Goal: Information Seeking & Learning: Learn about a topic

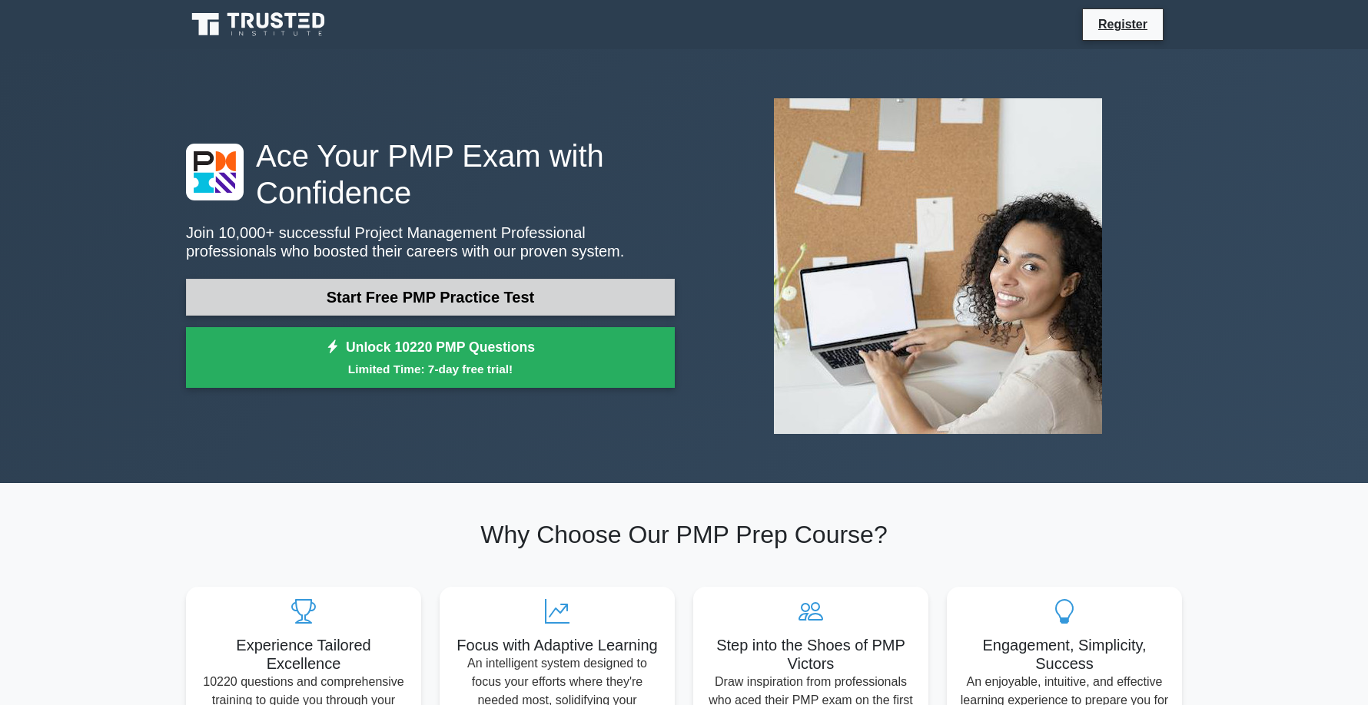
click at [269, 288] on link "Start Free PMP Practice Test" at bounding box center [430, 297] width 489 height 37
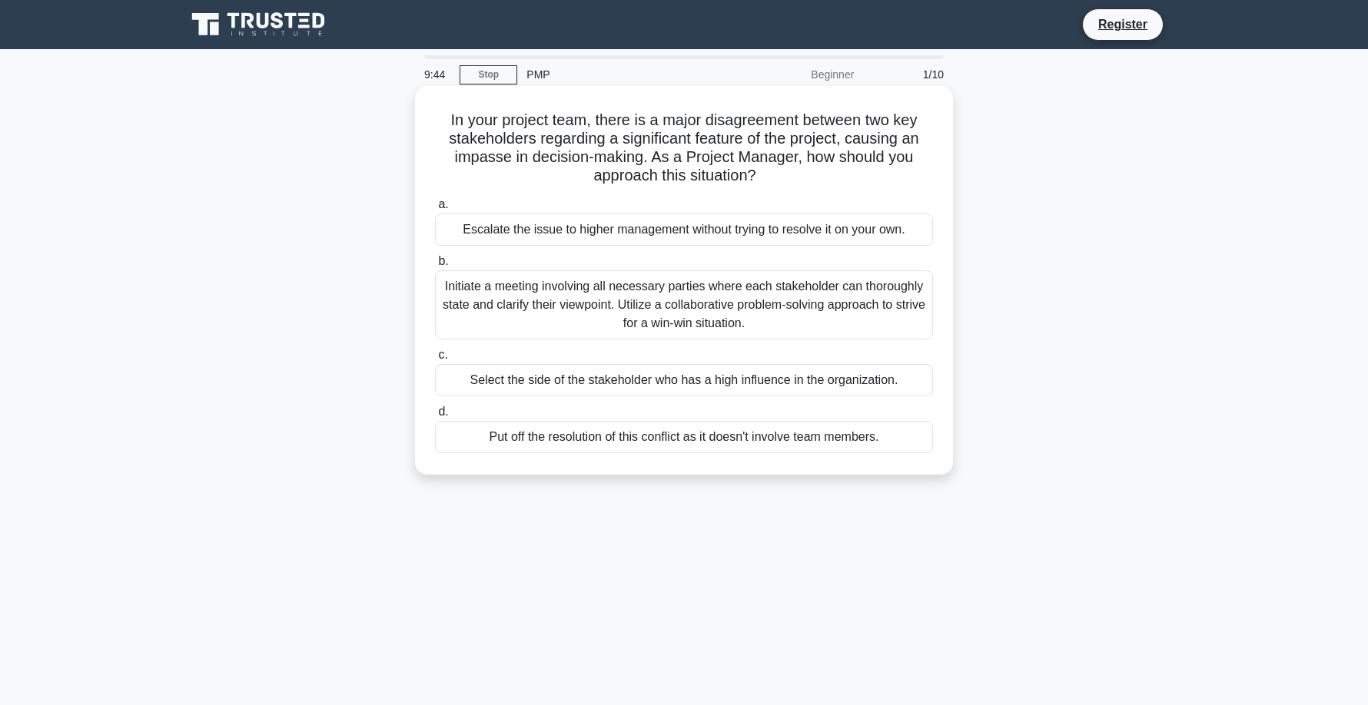
click at [485, 292] on div "Initiate a meeting involving all necessary parties where each stakeholder can t…" at bounding box center [684, 304] width 498 height 69
click at [435, 267] on input "b. Initiate a meeting involving all necessary parties where each stakeholder ca…" at bounding box center [435, 262] width 0 height 10
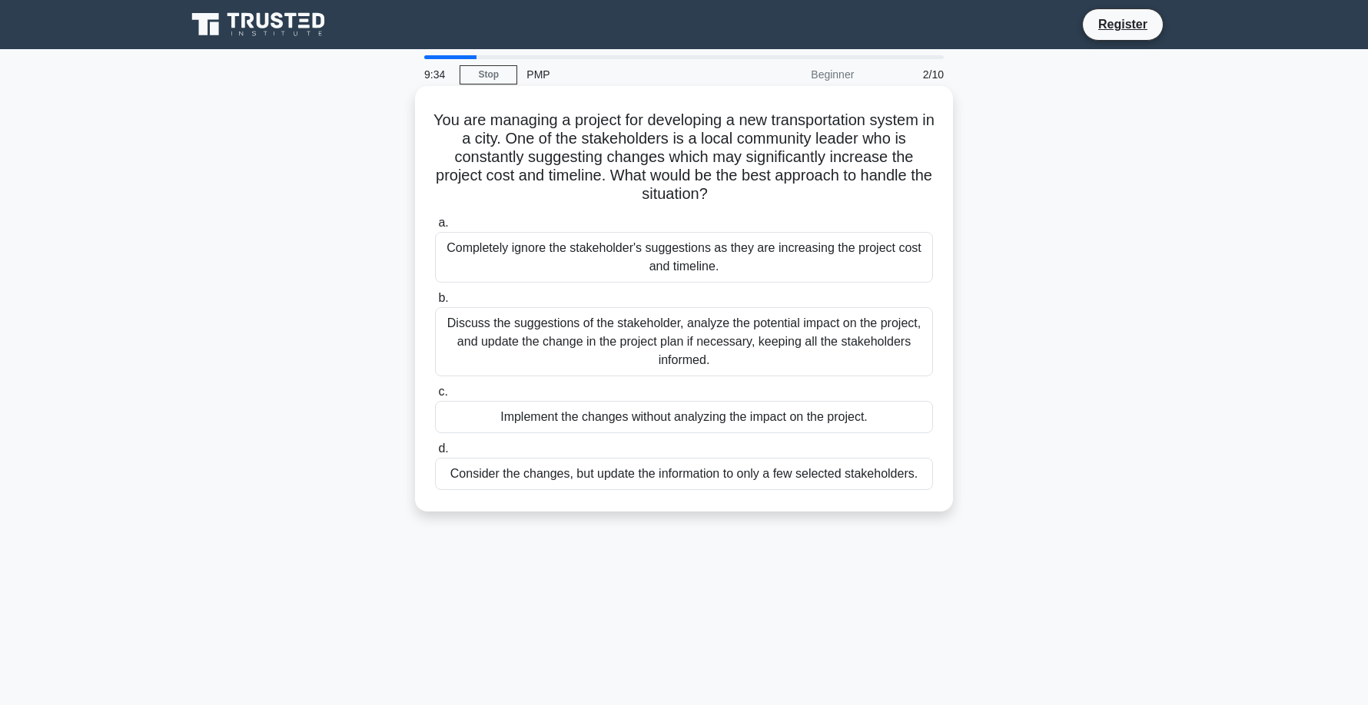
click at [543, 340] on div "Discuss the suggestions of the stakeholder, analyze the potential impact on the…" at bounding box center [684, 341] width 498 height 69
click at [435, 303] on input "b. Discuss the suggestions of the stakeholder, analyze the potential impact on …" at bounding box center [435, 298] width 0 height 10
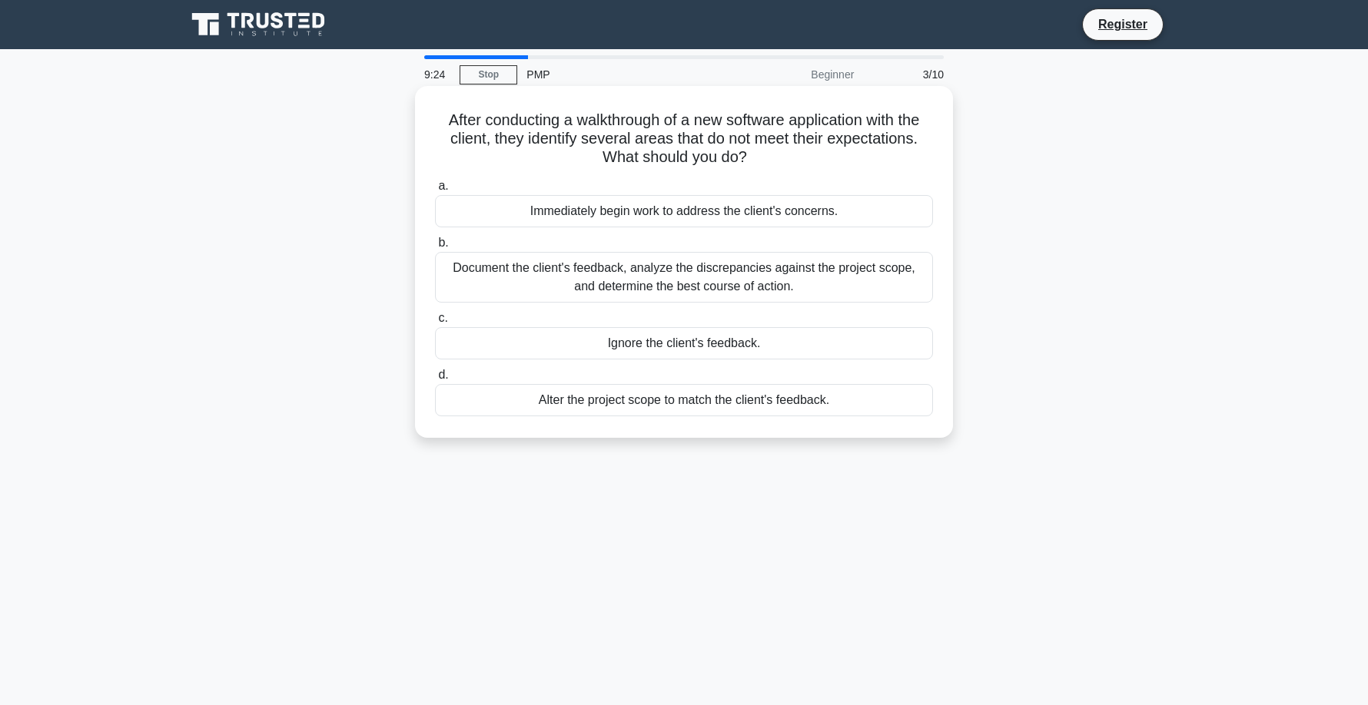
click at [575, 284] on div "Document the client's feedback, analyze the discrepancies against the project s…" at bounding box center [684, 277] width 498 height 51
click at [435, 248] on input "b. Document the client's feedback, analyze the discrepancies against the projec…" at bounding box center [435, 243] width 0 height 10
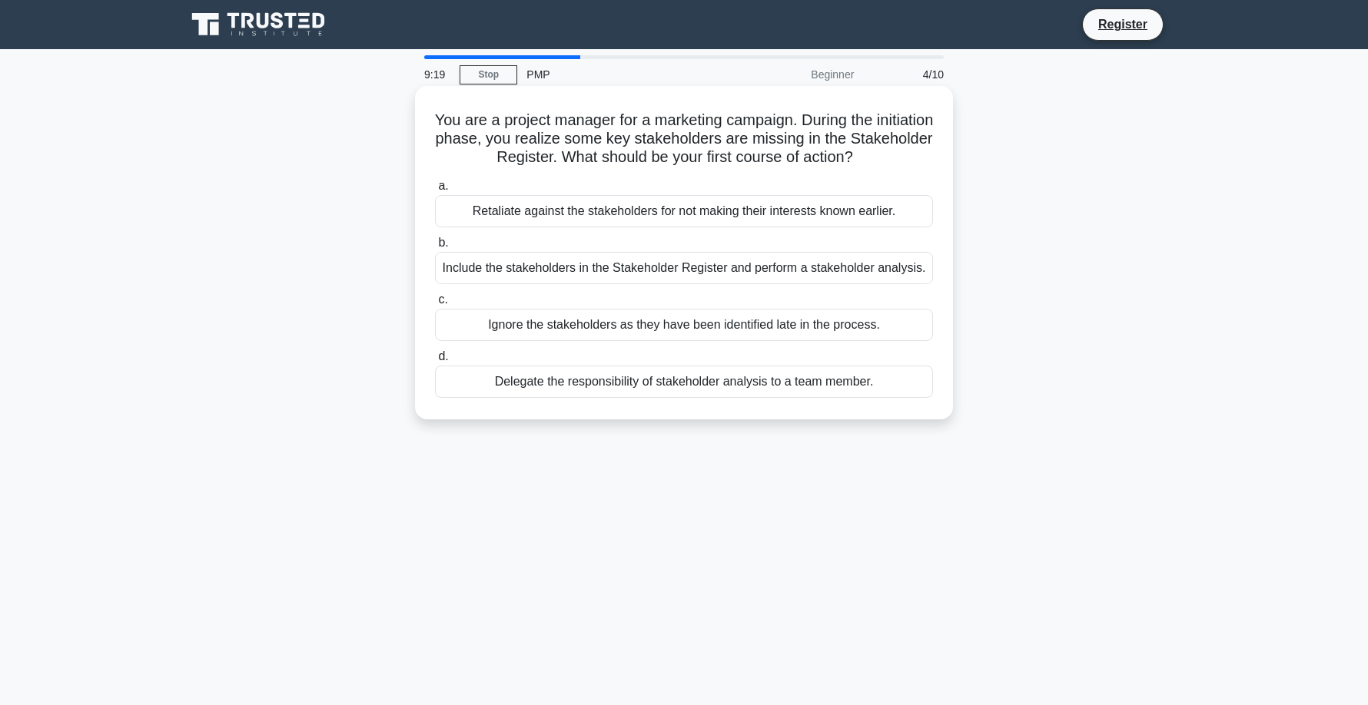
click at [569, 275] on div "Include the stakeholders in the Stakeholder Register and perform a stakeholder …" at bounding box center [684, 268] width 498 height 32
click at [435, 248] on input "b. Include the stakeholders in the Stakeholder Register and perform a stakehold…" at bounding box center [435, 243] width 0 height 10
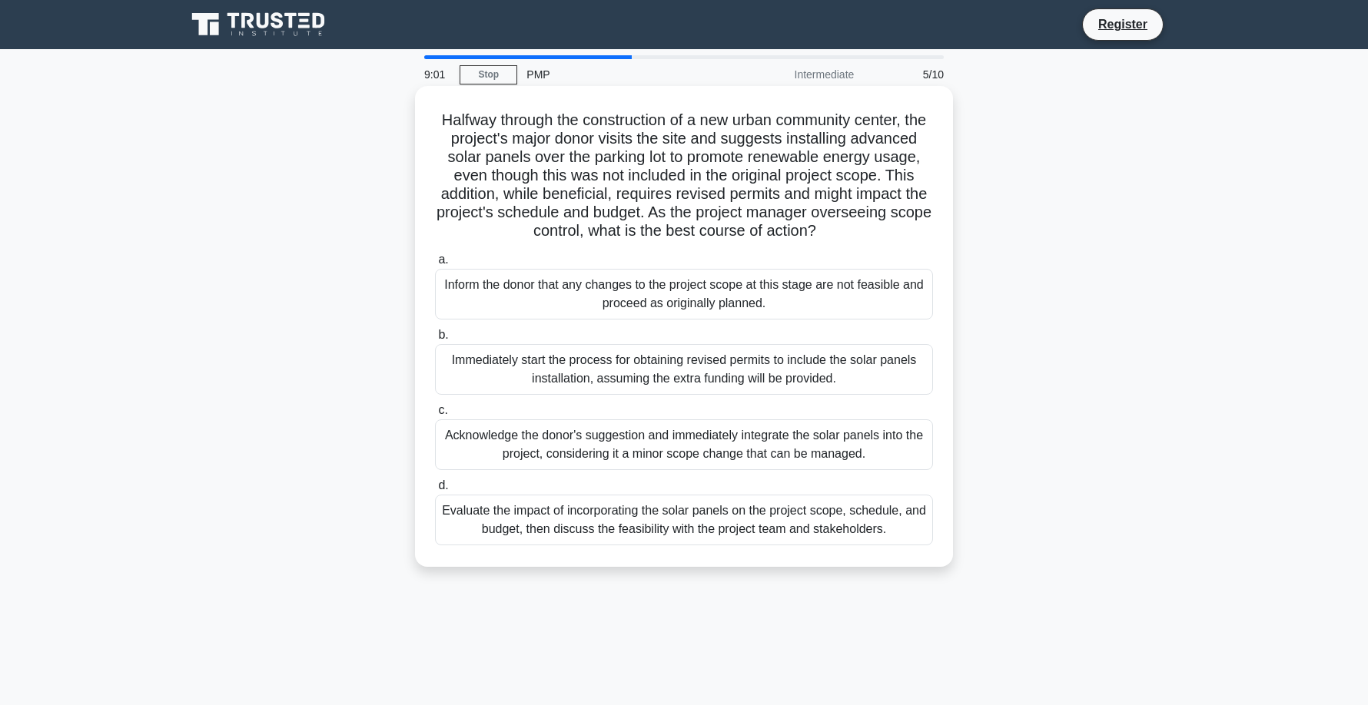
click at [638, 535] on div "Evaluate the impact of incorporating the solar panels on the project scope, sch…" at bounding box center [684, 520] width 498 height 51
click at [435, 491] on input "d. Evaluate the impact of incorporating the solar panels on the project scope, …" at bounding box center [435, 486] width 0 height 10
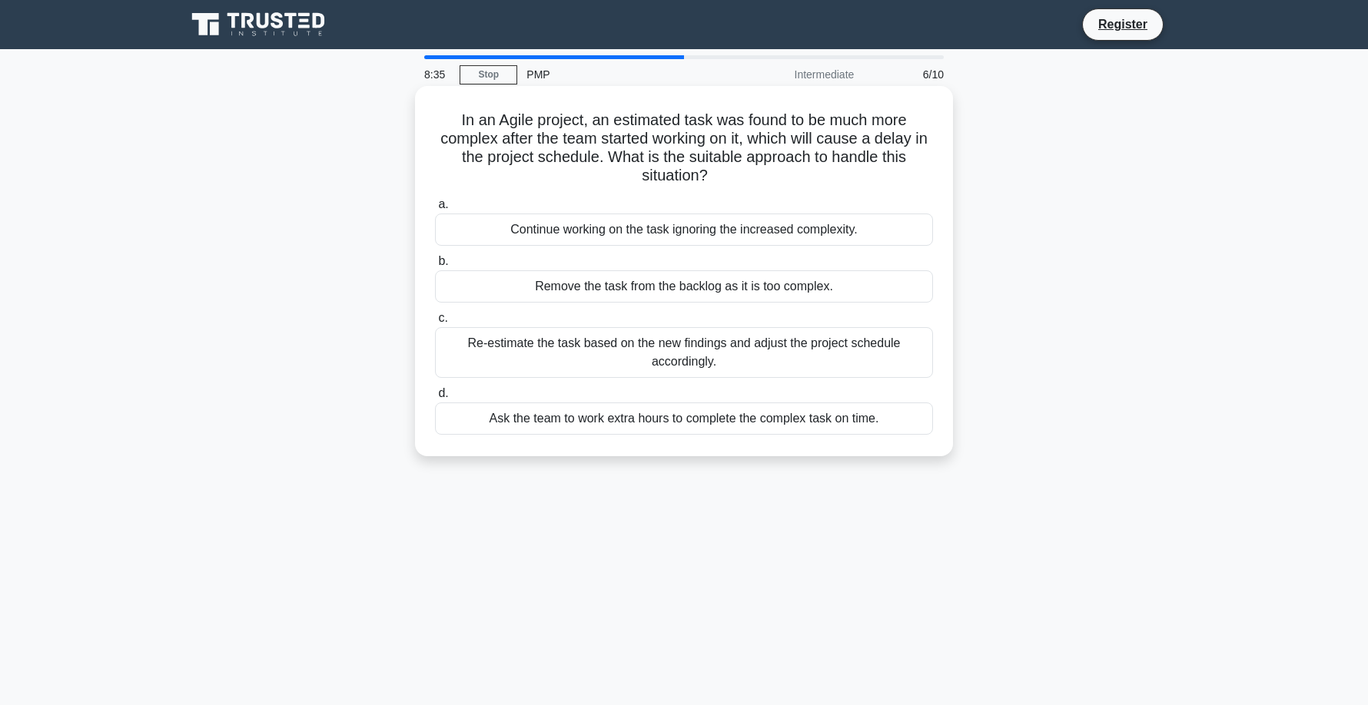
click at [545, 347] on div "Re-estimate the task based on the new findings and adjust the project schedule …" at bounding box center [684, 352] width 498 height 51
click at [435, 323] on input "c. Re-estimate the task based on the new findings and adjust the project schedu…" at bounding box center [435, 318] width 0 height 10
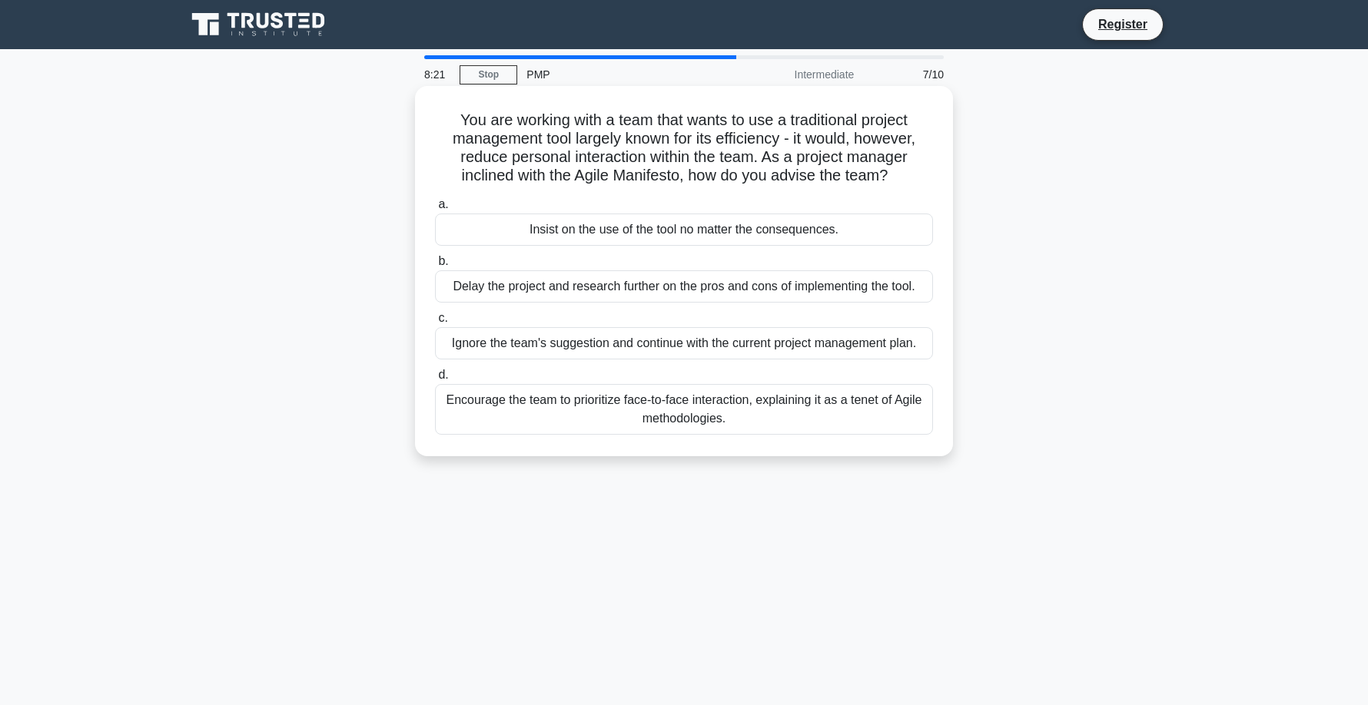
click at [599, 423] on div "Encourage the team to prioritize face-to-face interaction, explaining it as a t…" at bounding box center [684, 409] width 498 height 51
click at [435, 380] on input "d. Encourage the team to prioritize face-to-face interaction, explaining it as …" at bounding box center [435, 375] width 0 height 10
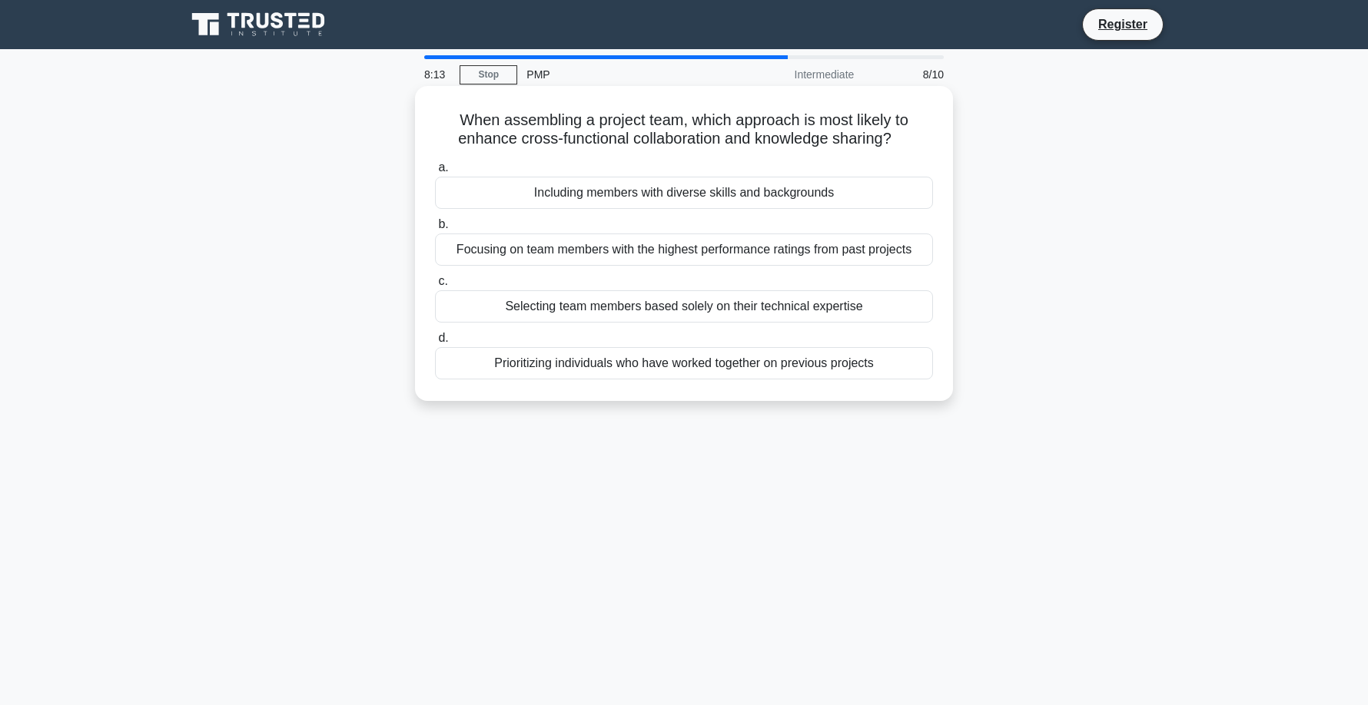
click at [708, 191] on div "Including members with diverse skills and backgrounds" at bounding box center [684, 193] width 498 height 32
click at [435, 173] on input "a. Including members with diverse skills and backgrounds" at bounding box center [435, 168] width 0 height 10
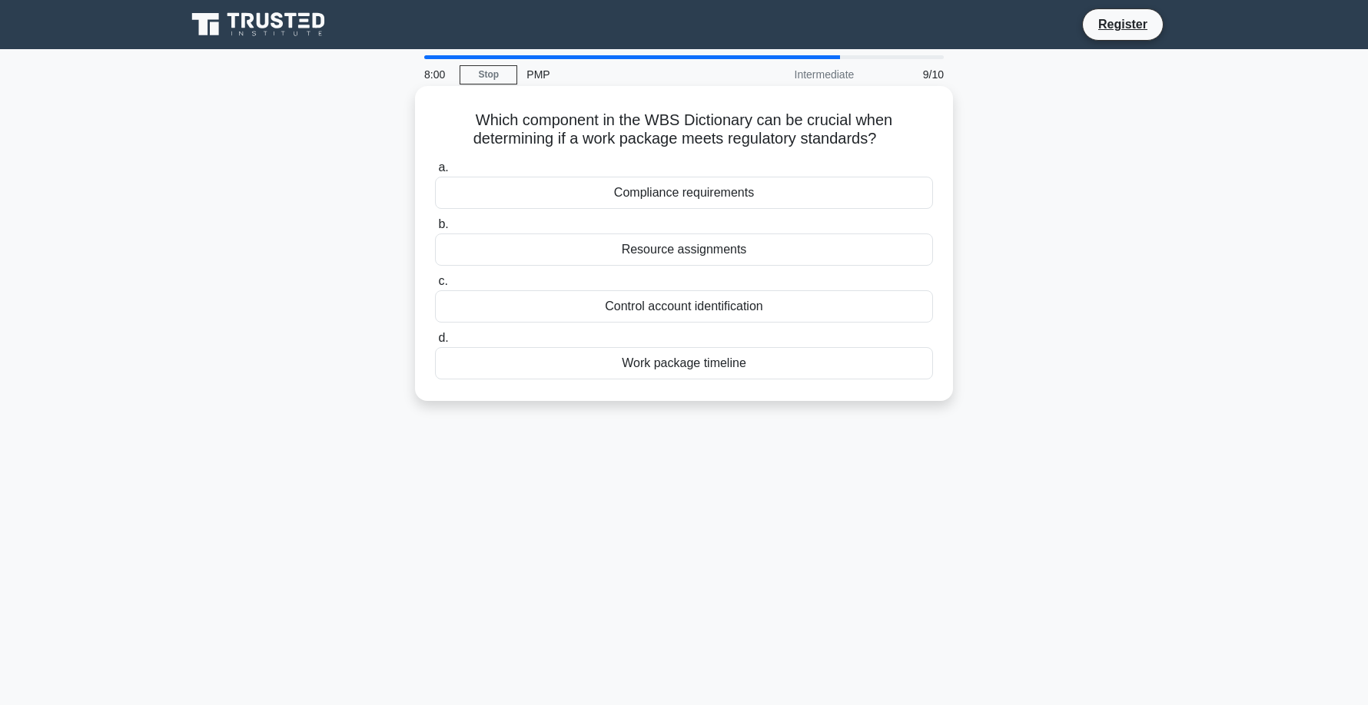
click at [670, 193] on div "Compliance requirements" at bounding box center [684, 193] width 498 height 32
click at [435, 173] on input "a. Compliance requirements" at bounding box center [435, 168] width 0 height 10
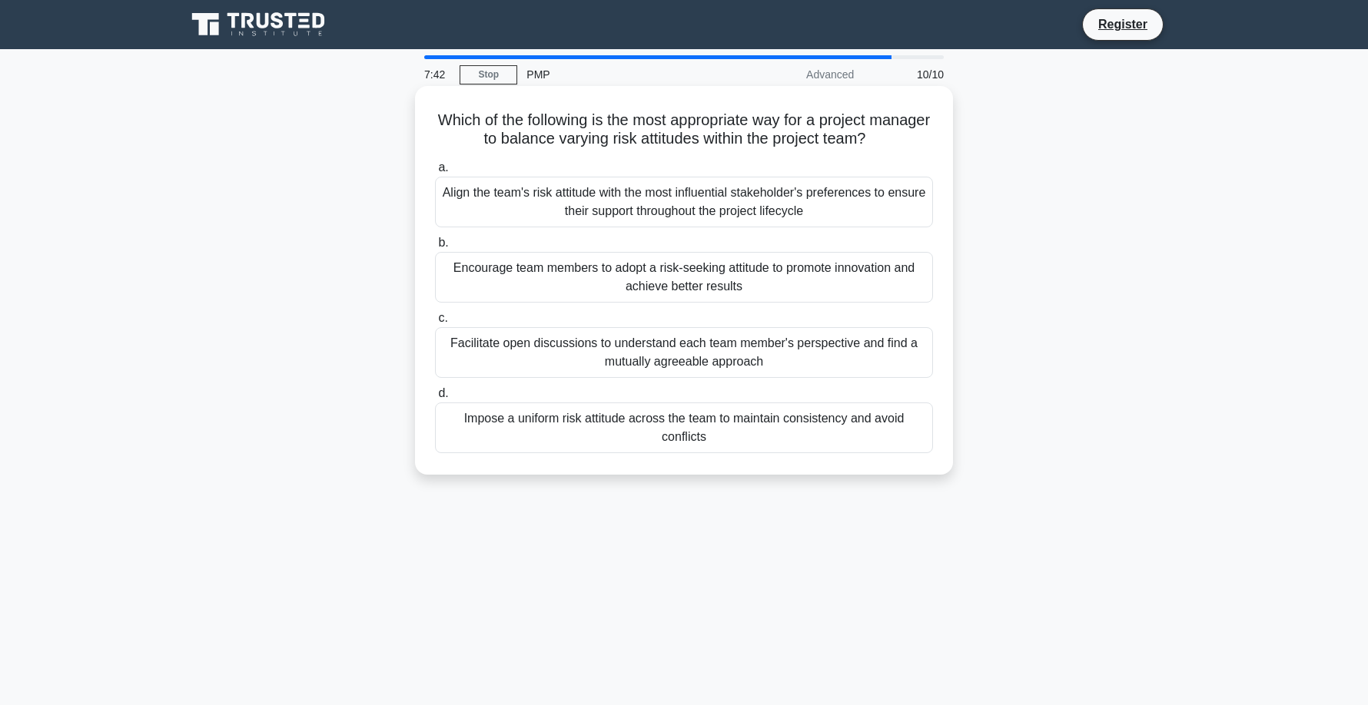
click at [667, 363] on div "Facilitate open discussions to understand each team member's perspective and fi…" at bounding box center [684, 352] width 498 height 51
click at [435, 323] on input "c. Facilitate open discussions to understand each team member's perspective and…" at bounding box center [435, 318] width 0 height 10
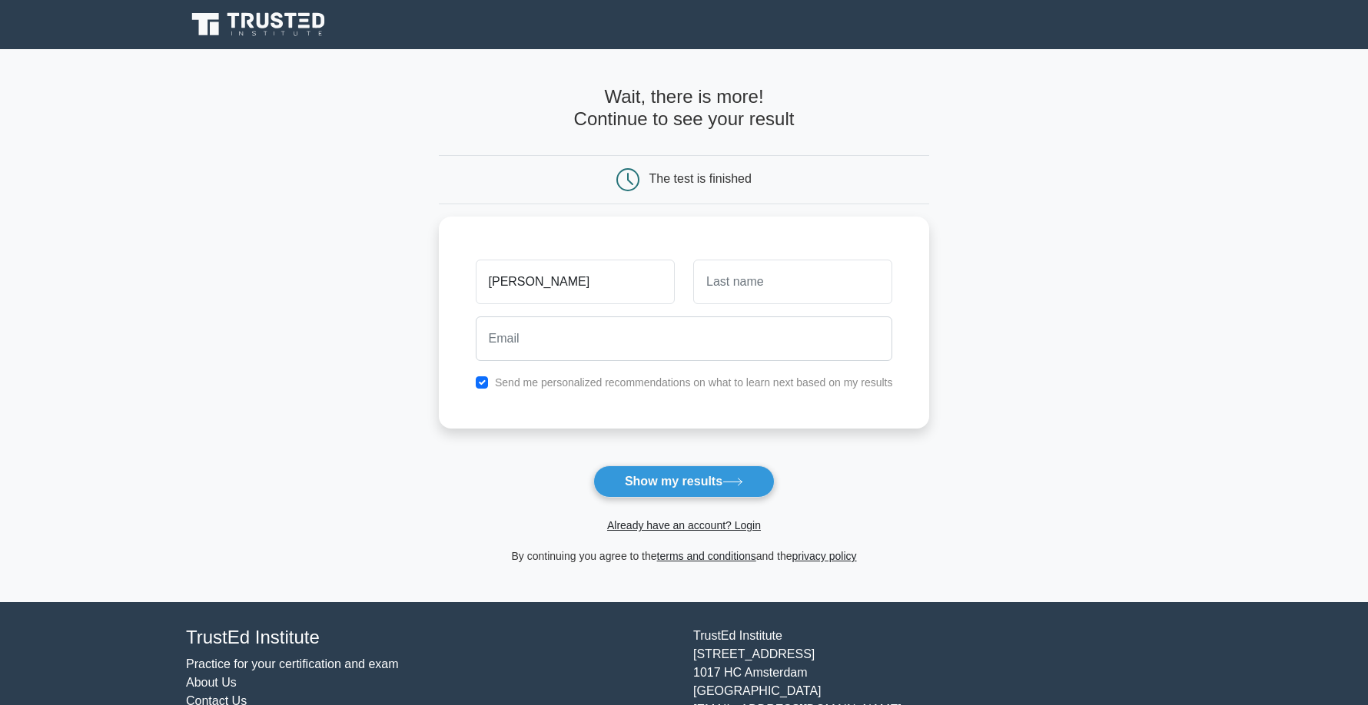
type input "Helen"
type input "Smith"
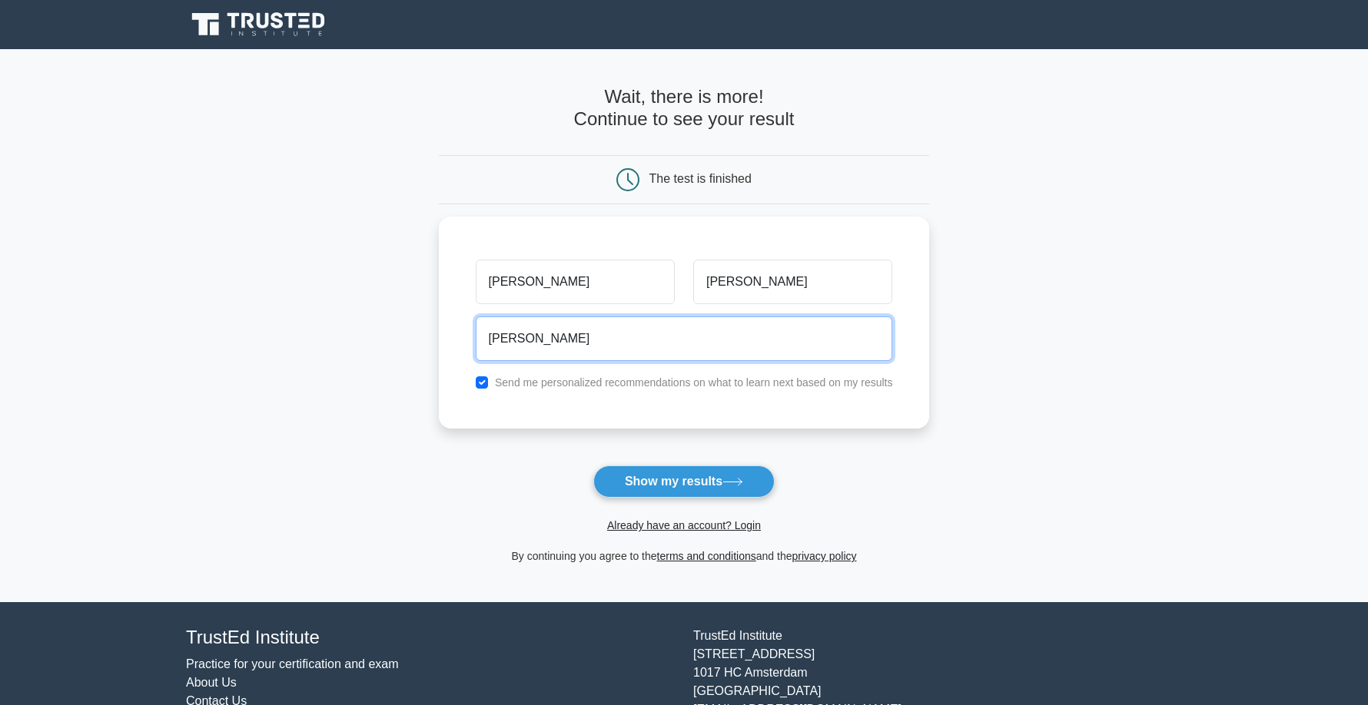
type input "helen"
click at [352, 450] on main "Wait, there is more! Continue to see your result The test is finished Helen Smi…" at bounding box center [684, 325] width 1368 height 553
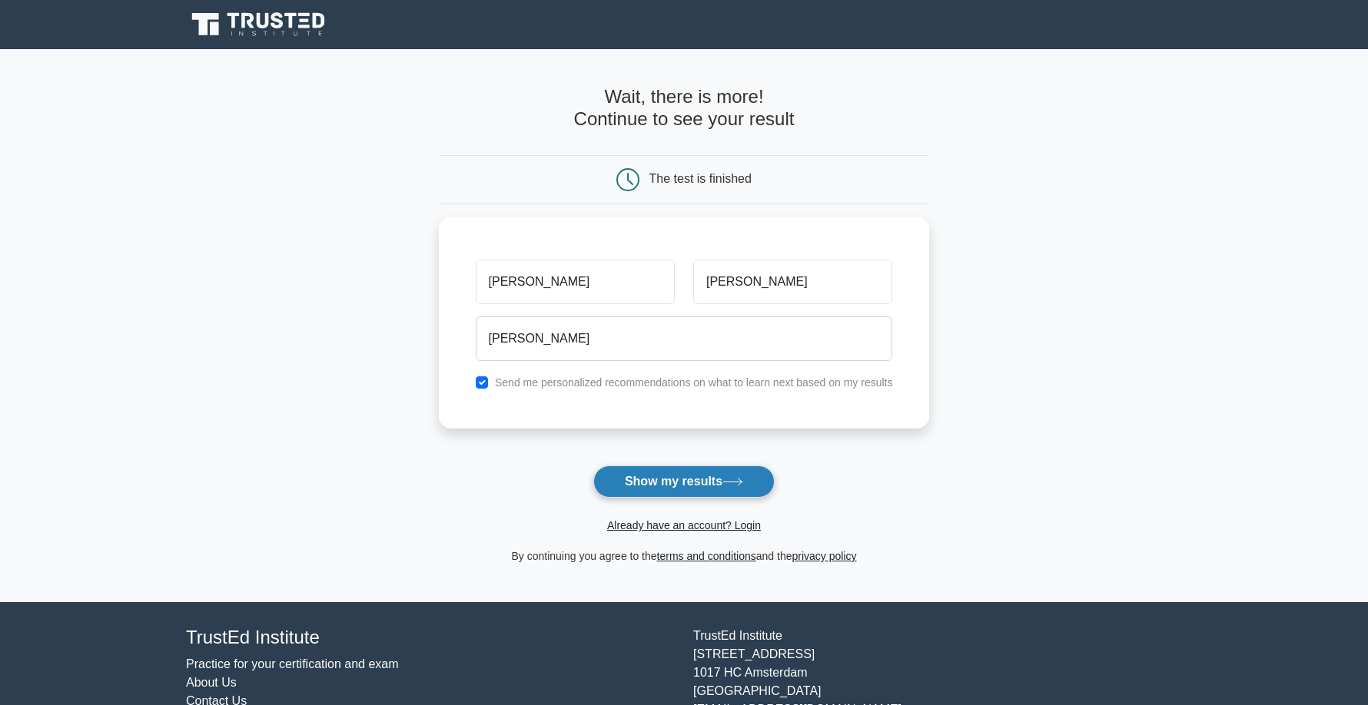
click at [686, 486] on button "Show my results" at bounding box center [683, 482] width 181 height 32
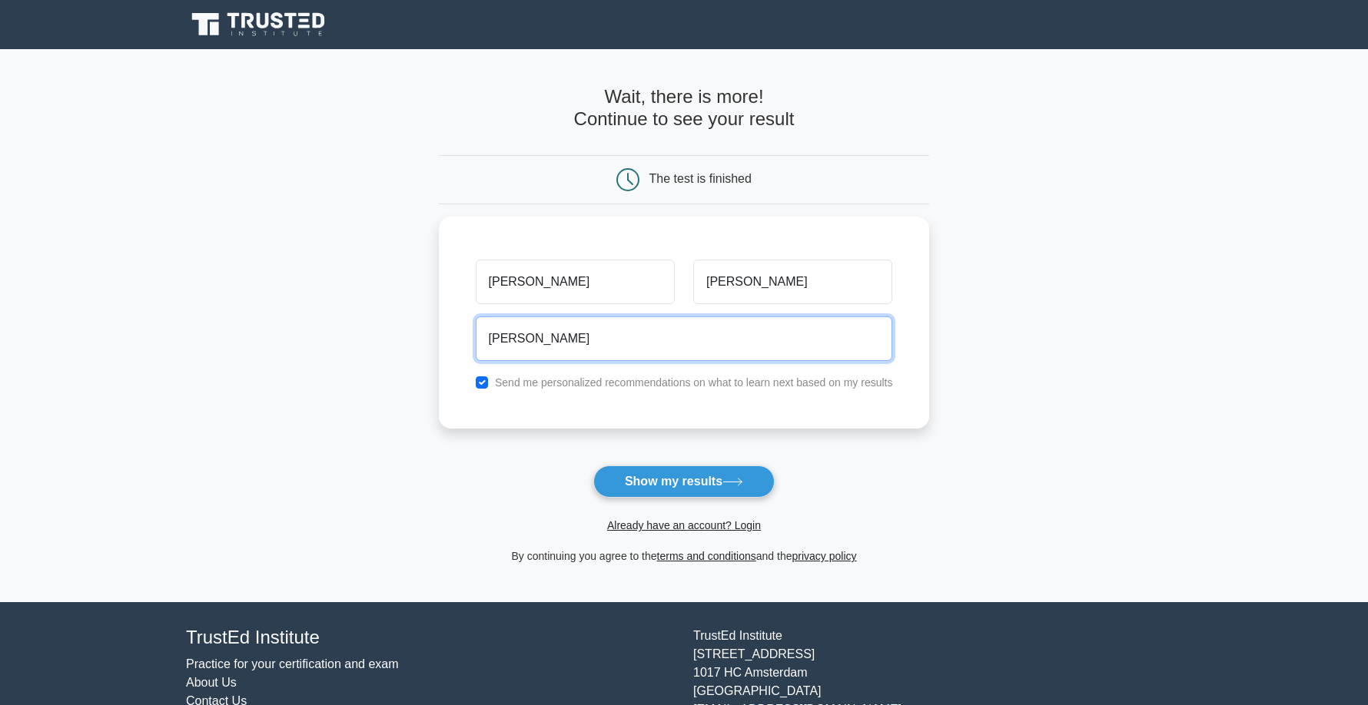
drag, startPoint x: 527, startPoint y: 339, endPoint x: 403, endPoint y: 318, distance: 126.2
click at [403, 318] on main "Wait, there is more! Continue to see your result The test is finished Helen Smi…" at bounding box center [684, 325] width 1368 height 553
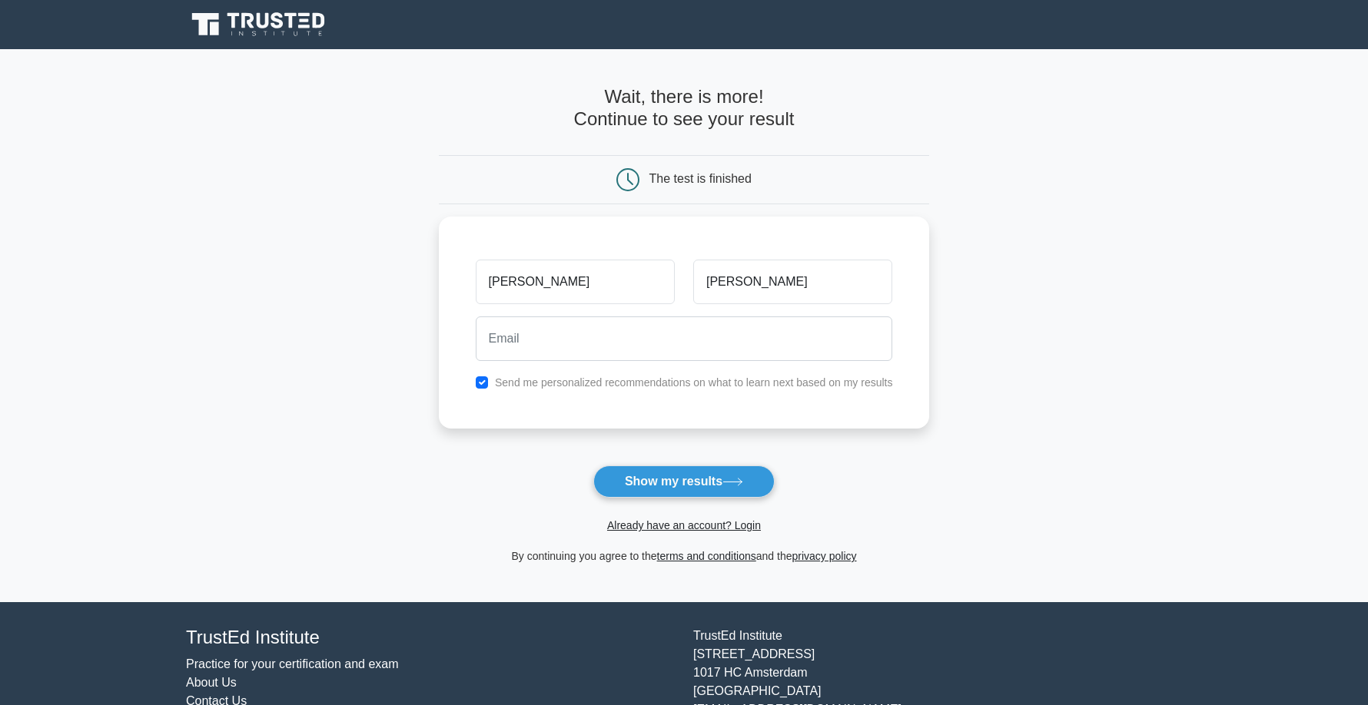
click at [356, 323] on main "Wait, there is more! Continue to see your result The test is finished Helen Smi…" at bounding box center [684, 325] width 1368 height 553
click at [656, 477] on button "Show my results" at bounding box center [683, 482] width 181 height 32
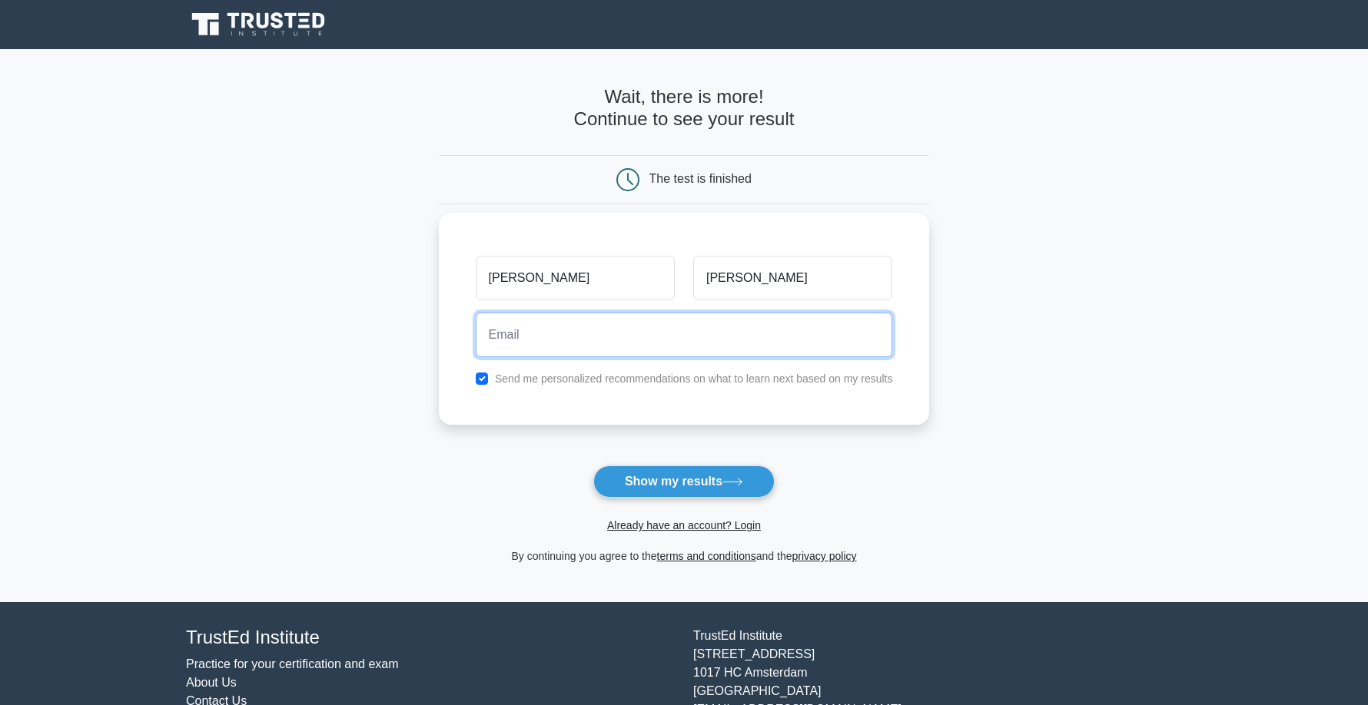
click at [521, 334] on input "email" at bounding box center [684, 335] width 417 height 45
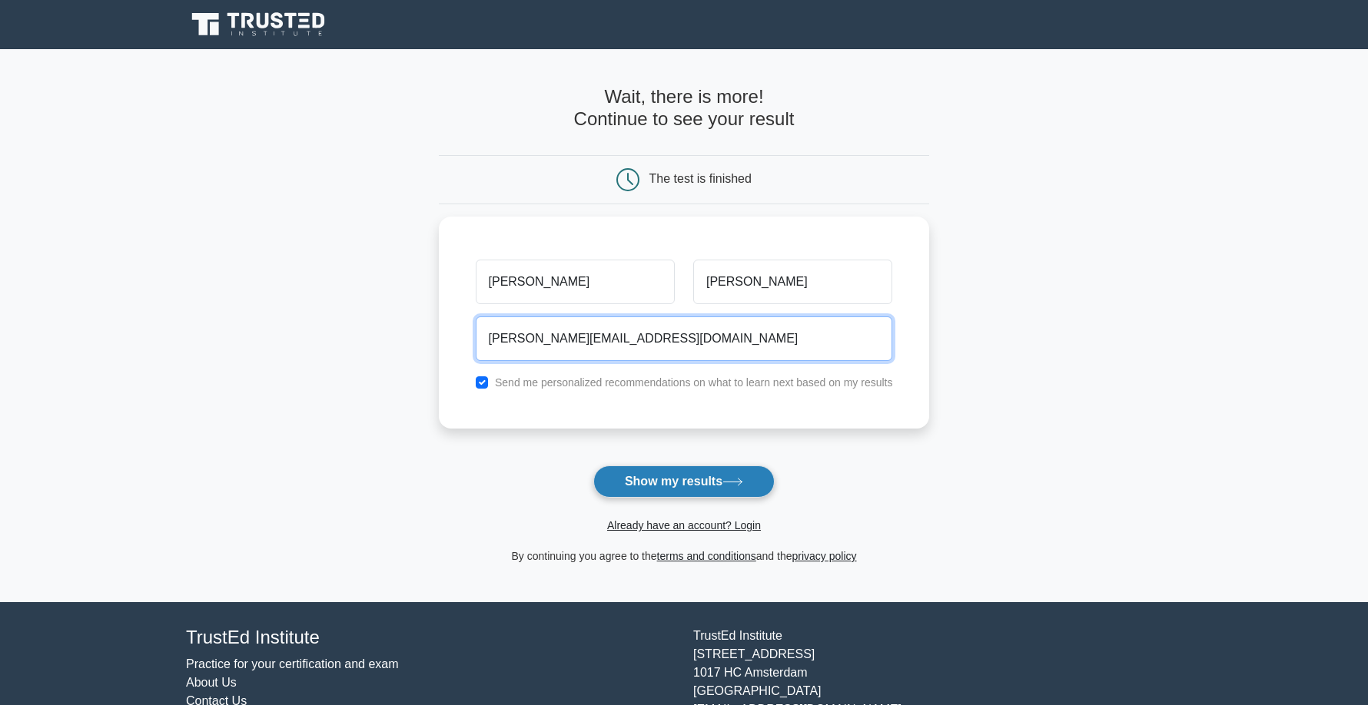
type input "helen@spam.co.uk"
click at [632, 475] on button "Show my results" at bounding box center [683, 482] width 181 height 32
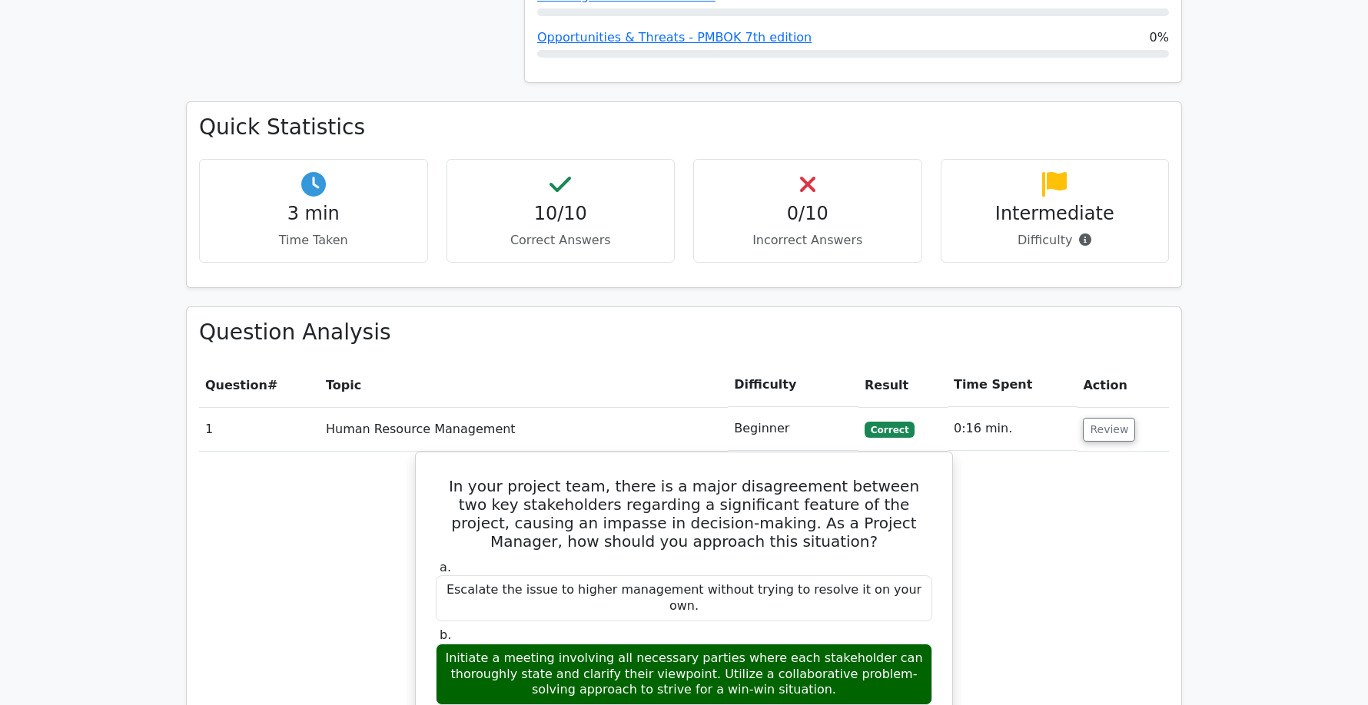
scroll to position [1024, 0]
